Goal: Navigation & Orientation: Go to known website

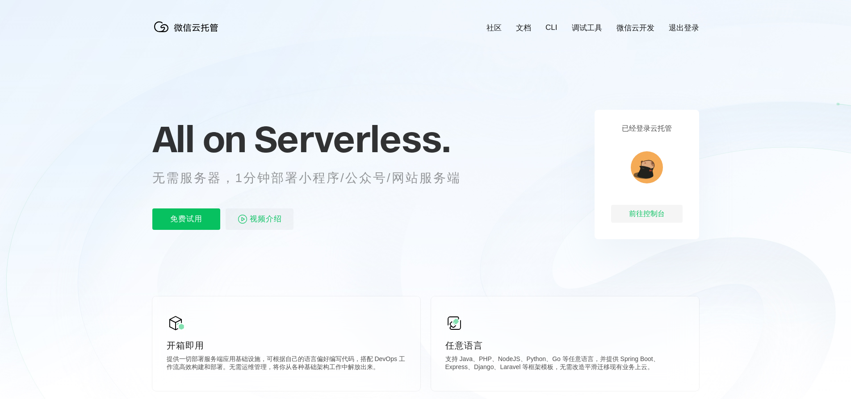
scroll to position [0, 1589]
click at [615, 214] on div "前往控制台" at bounding box center [646, 214] width 71 height 18
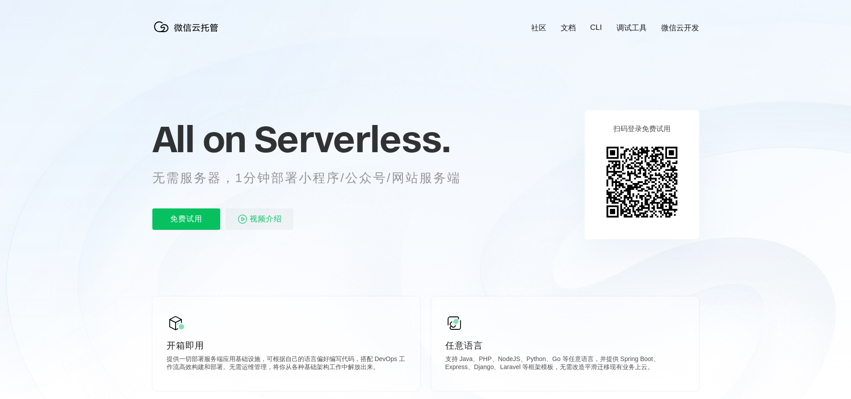
scroll to position [0, 1589]
